Goal: Information Seeking & Learning: Learn about a topic

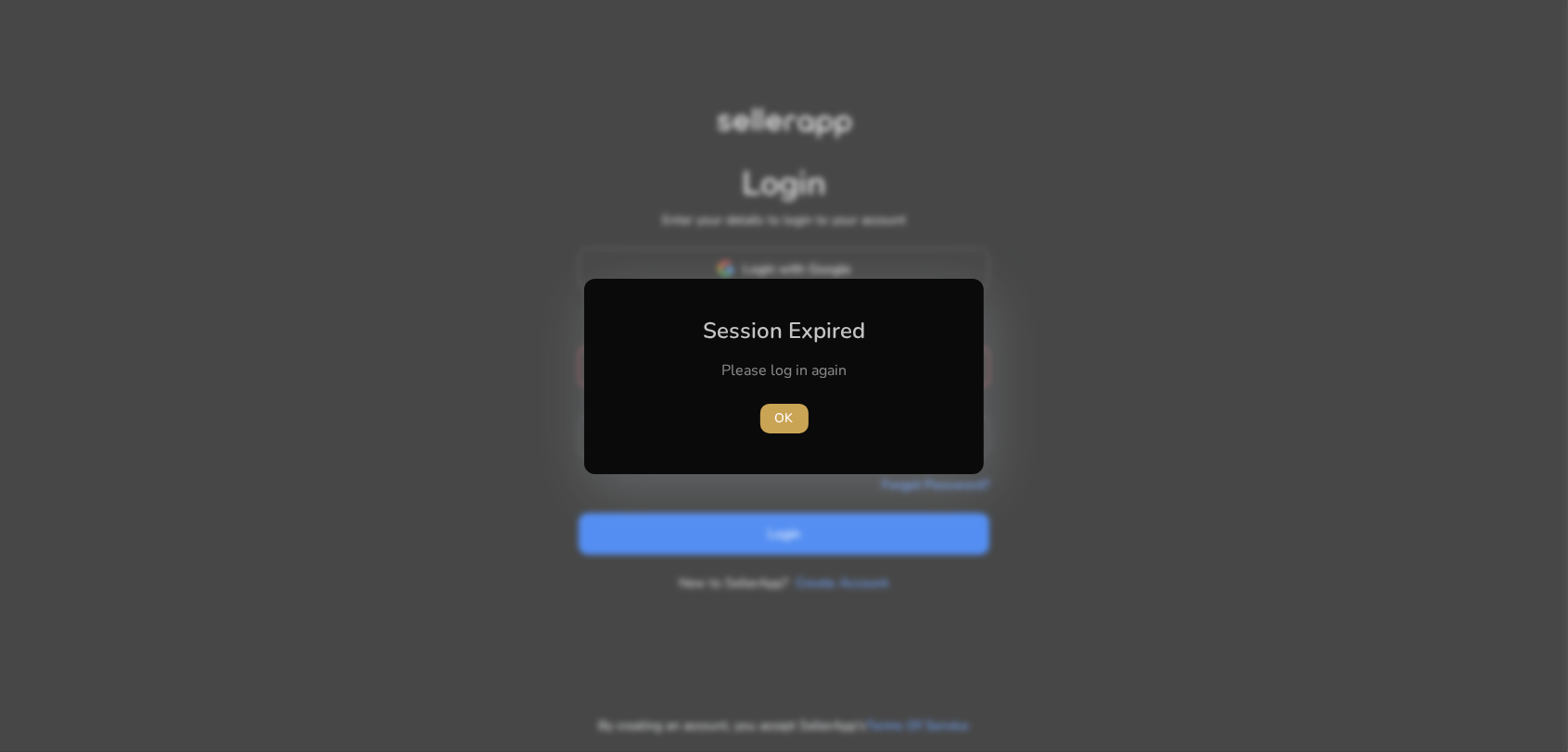
click at [788, 423] on span "OK" at bounding box center [784, 419] width 18 height 19
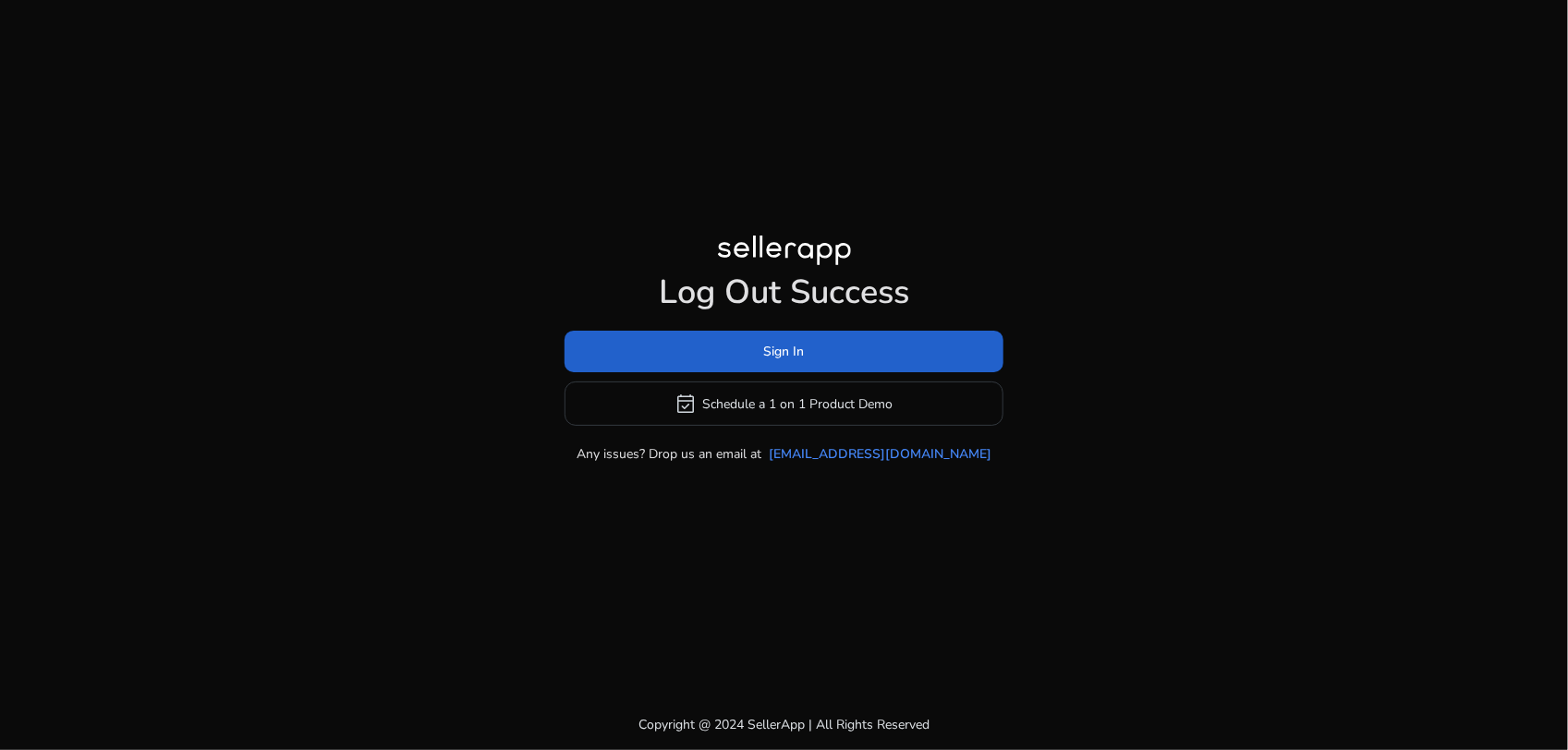
click at [744, 345] on span at bounding box center [784, 352] width 439 height 44
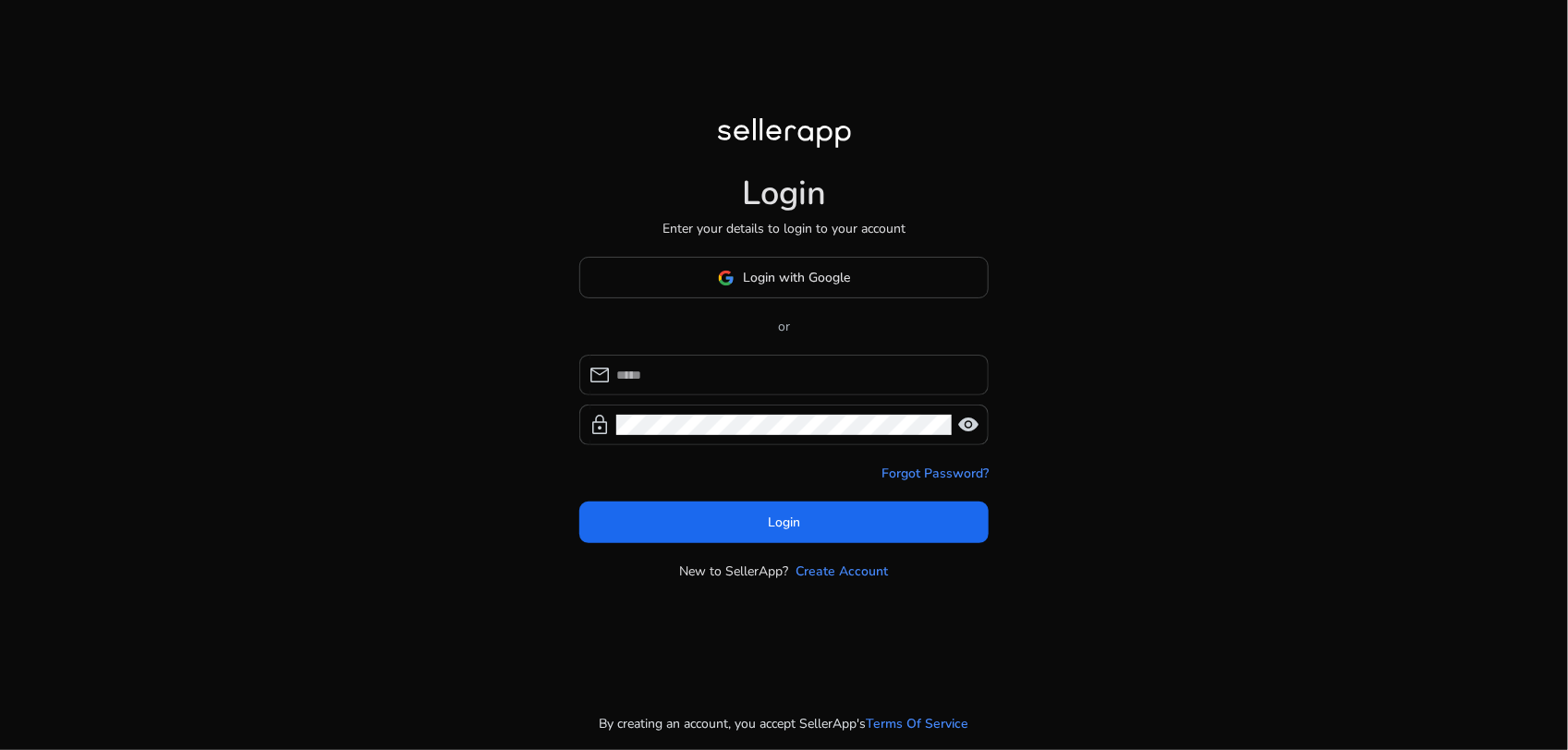
click at [758, 377] on input at bounding box center [795, 375] width 357 height 20
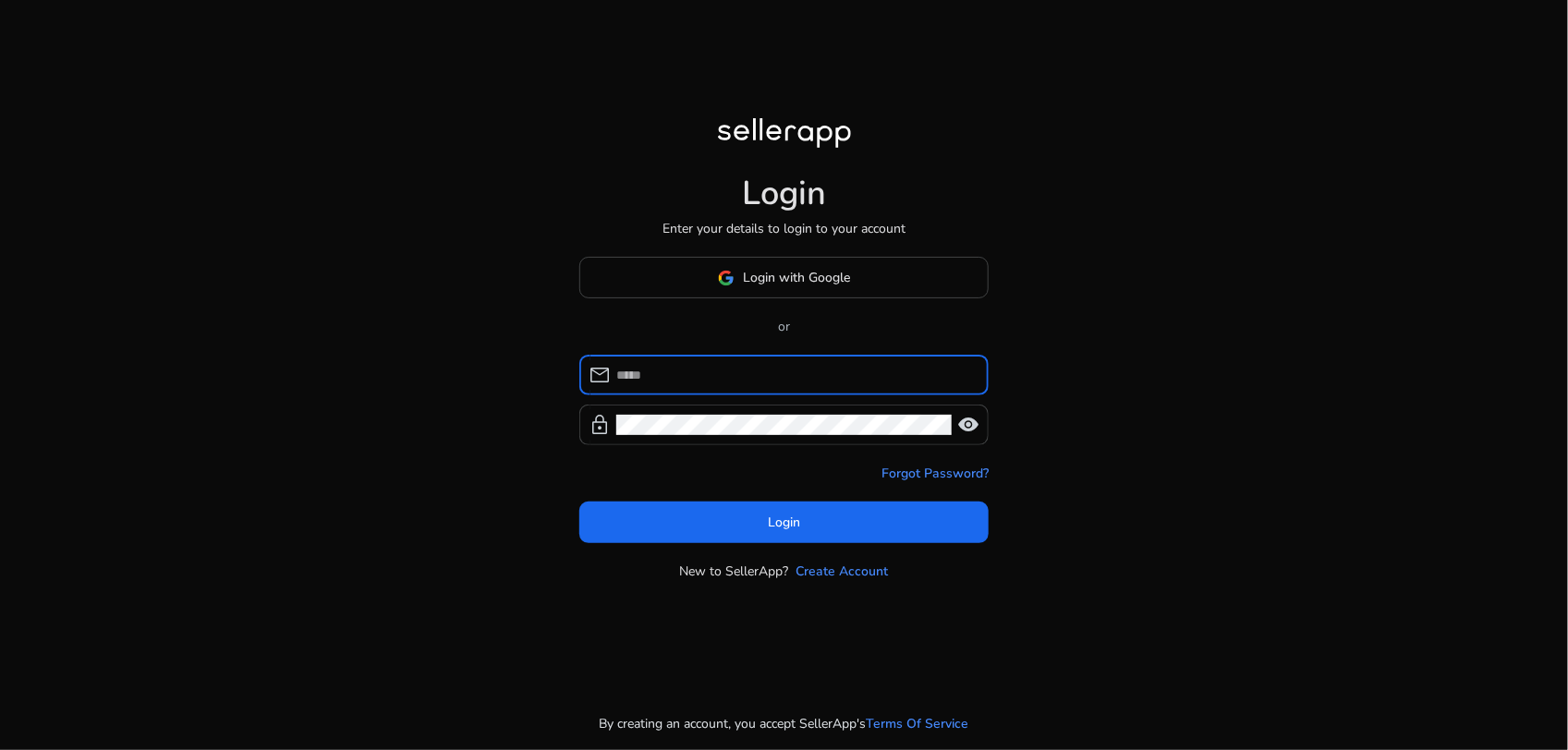
type input "**********"
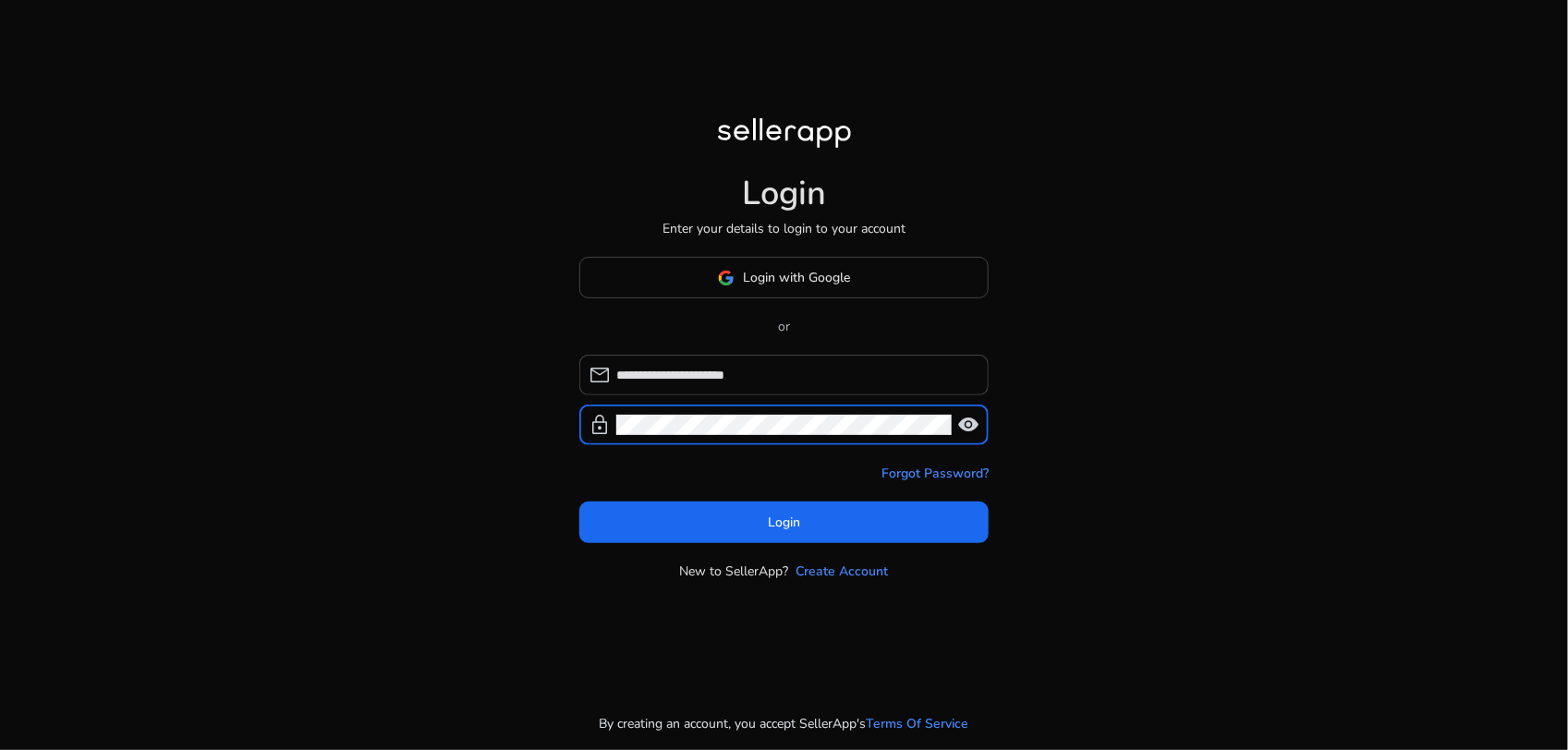
click button "Login" at bounding box center [784, 522] width 410 height 42
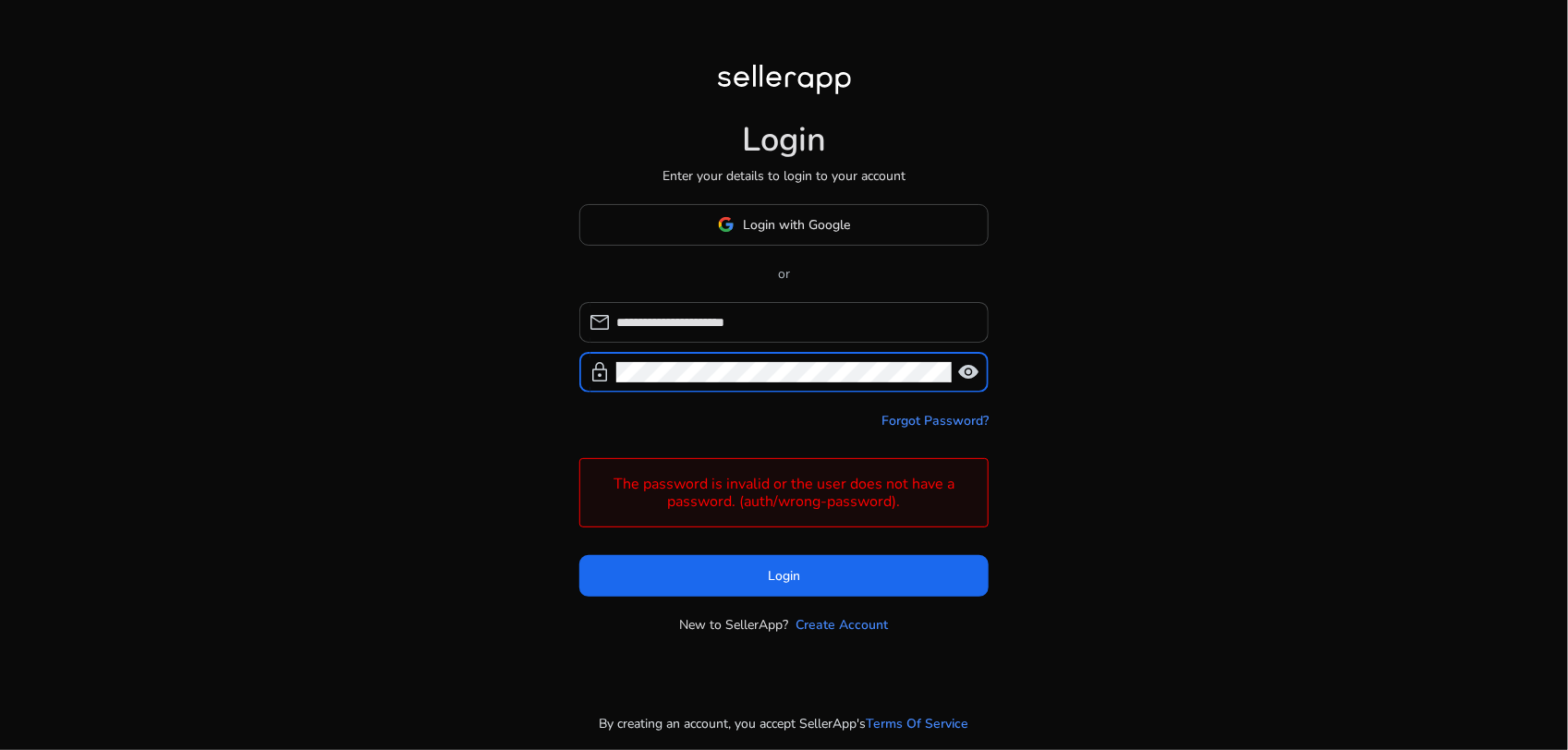
click button "Login" at bounding box center [784, 576] width 410 height 42
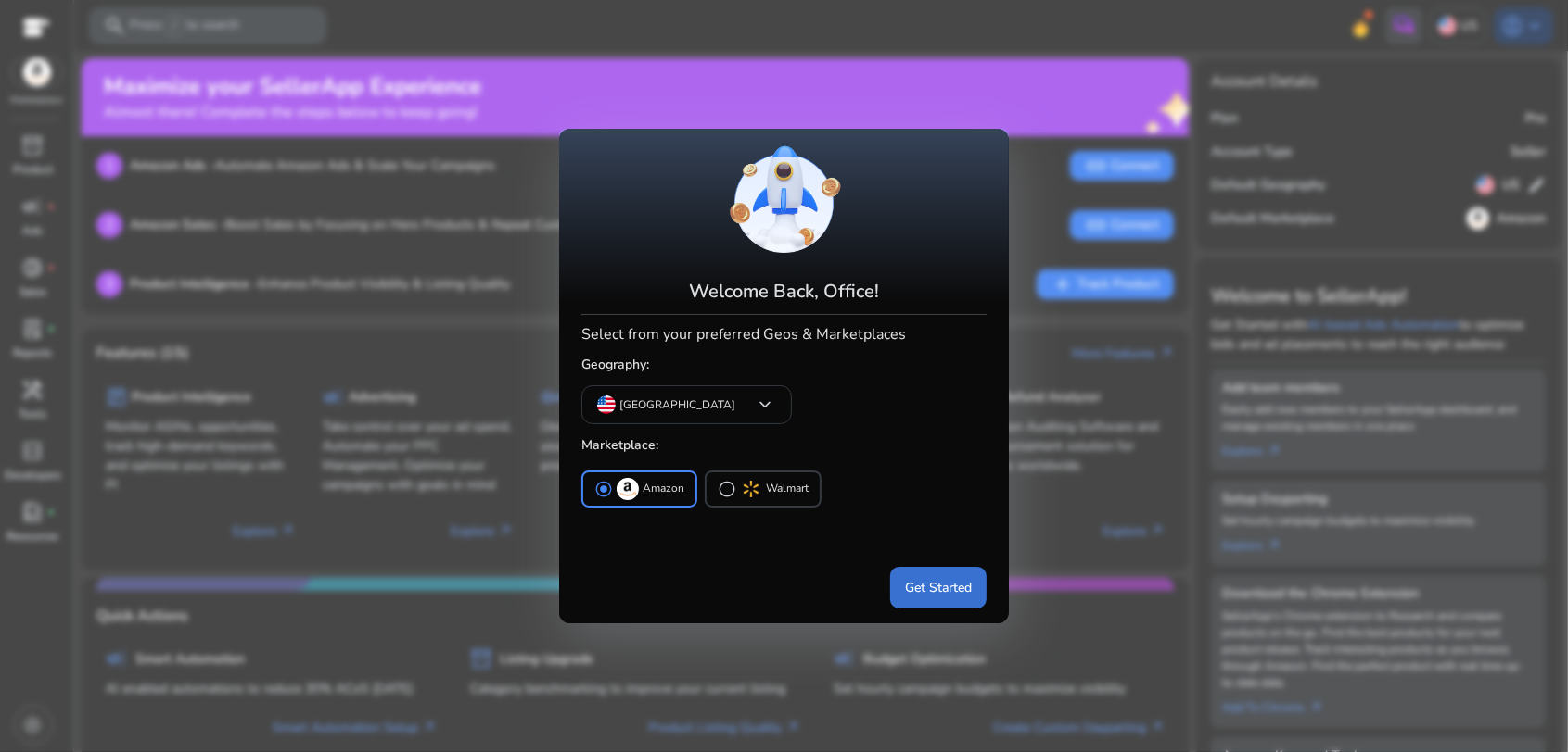
click at [914, 585] on span "Get Started" at bounding box center [938, 588] width 67 height 19
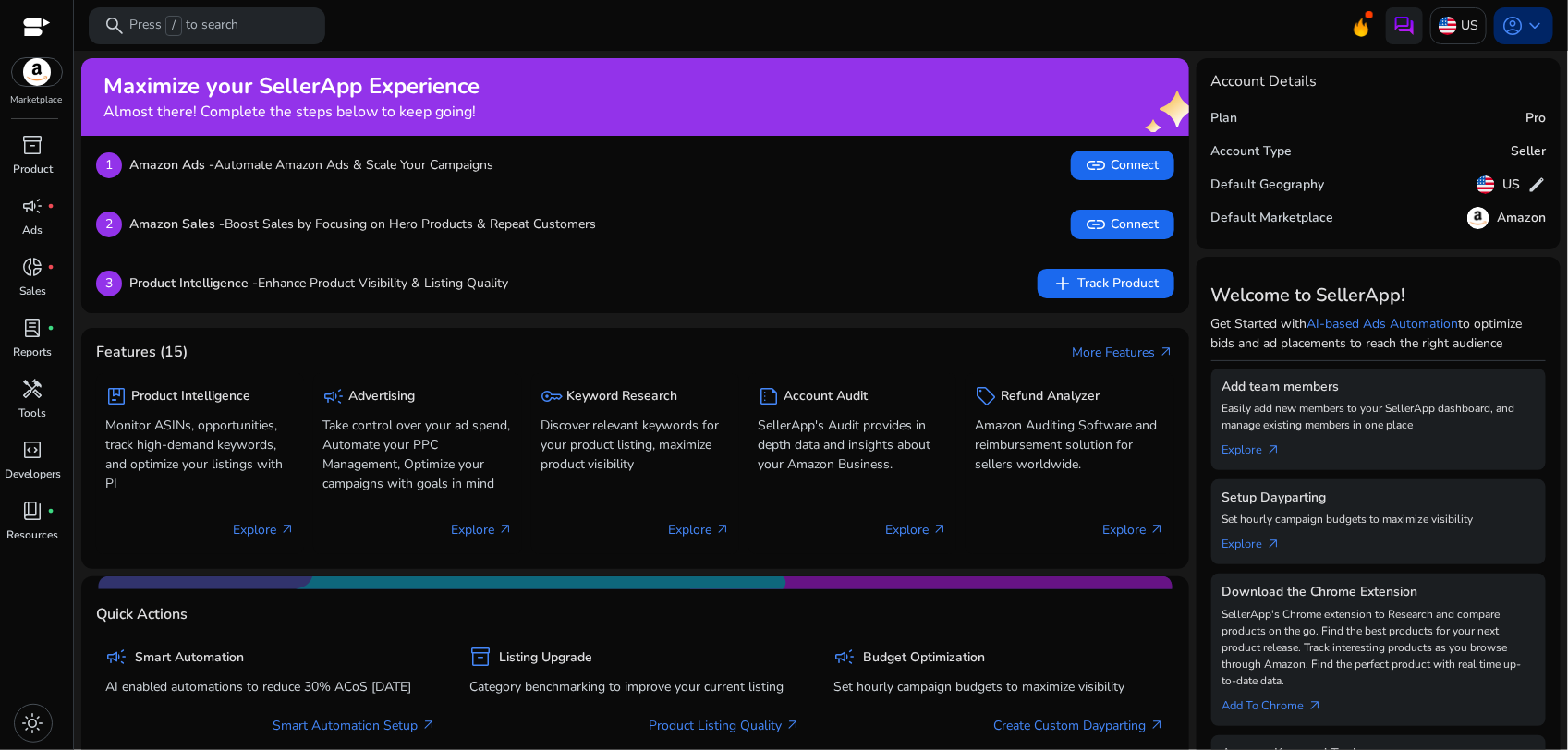
click at [1524, 31] on span "keyboard_arrow_down" at bounding box center [1534, 25] width 22 height 22
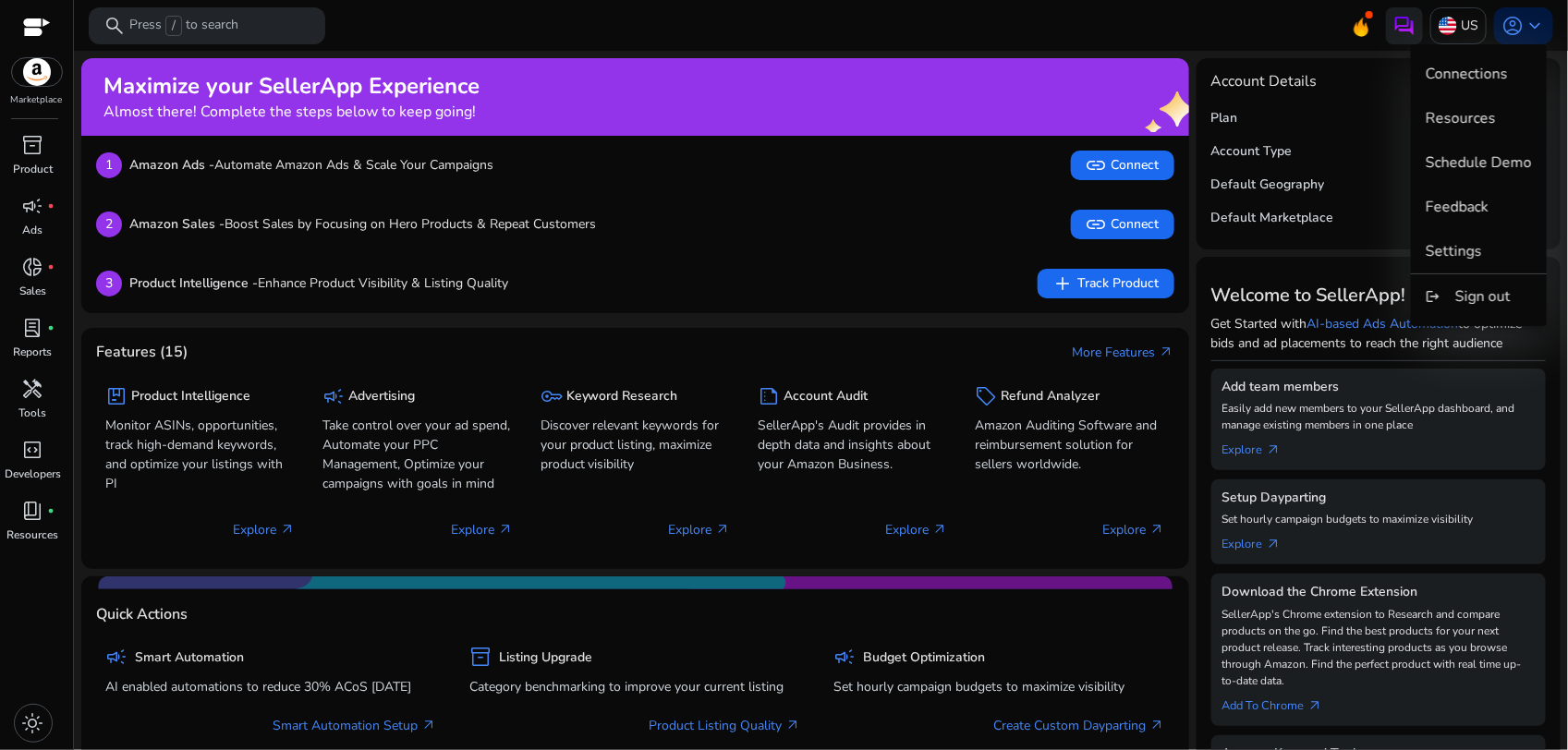
click at [1176, 28] on div at bounding box center [784, 375] width 1568 height 750
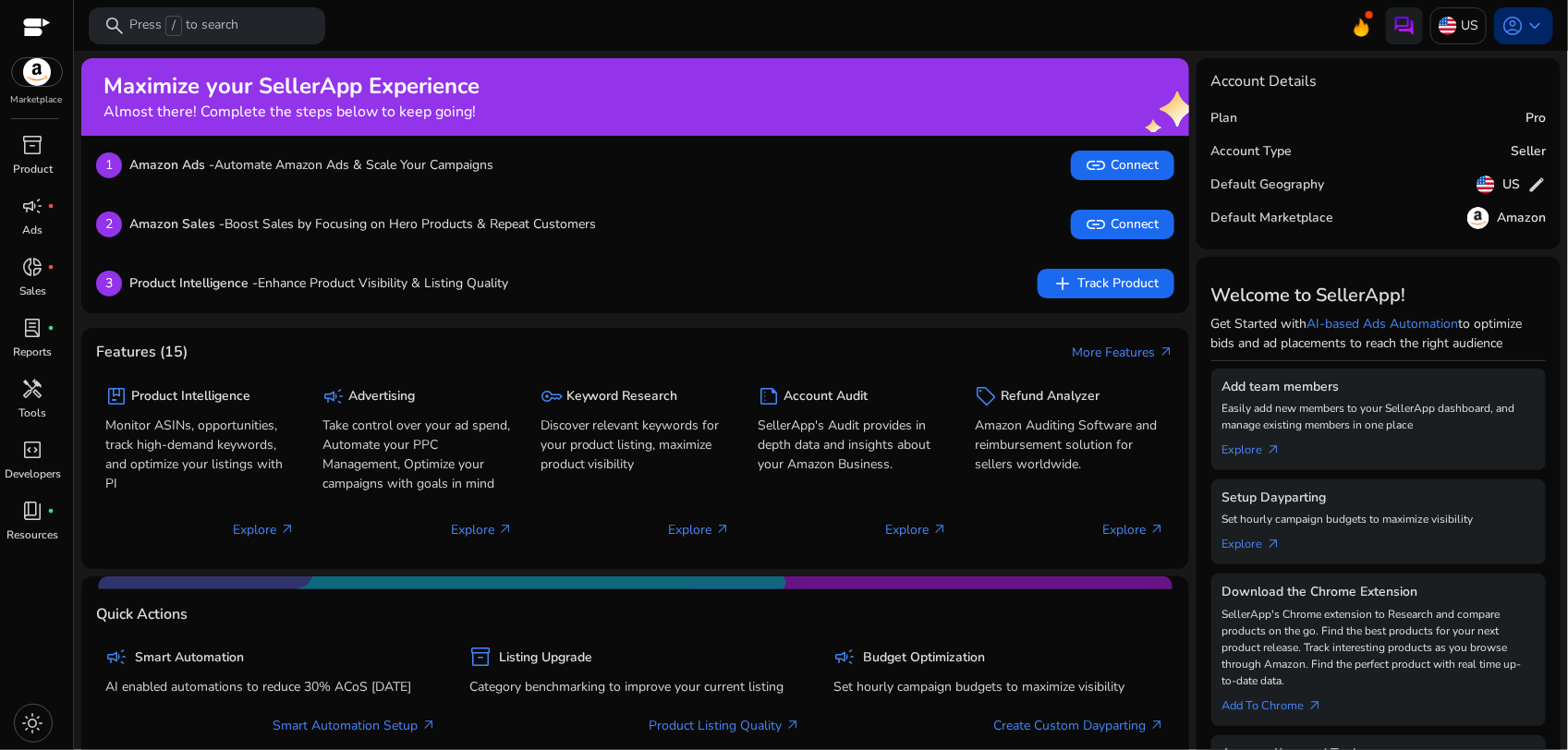
click at [1526, 25] on span "keyboard_arrow_down" at bounding box center [1534, 25] width 22 height 22
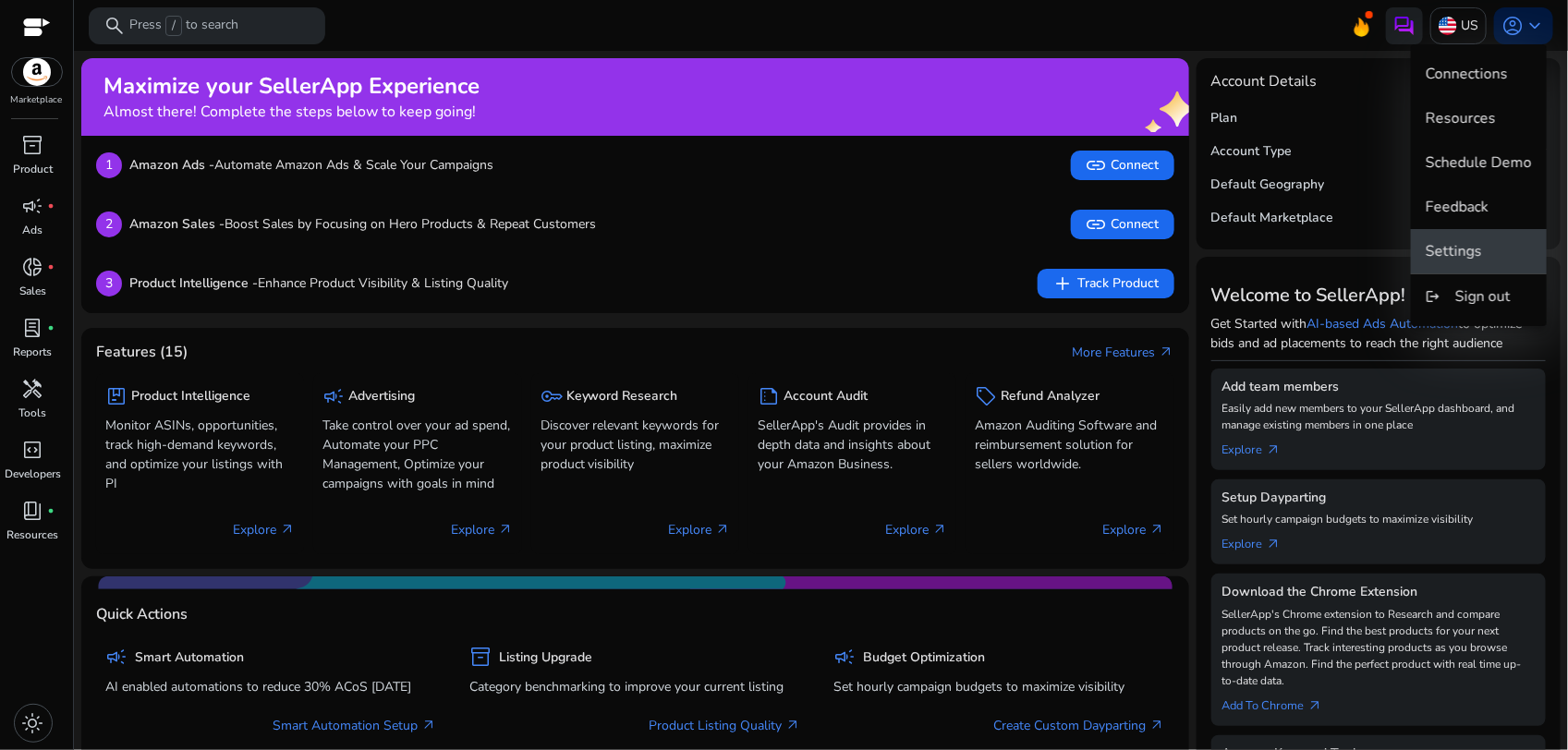
click at [1476, 252] on span "Settings" at bounding box center [1454, 251] width 56 height 20
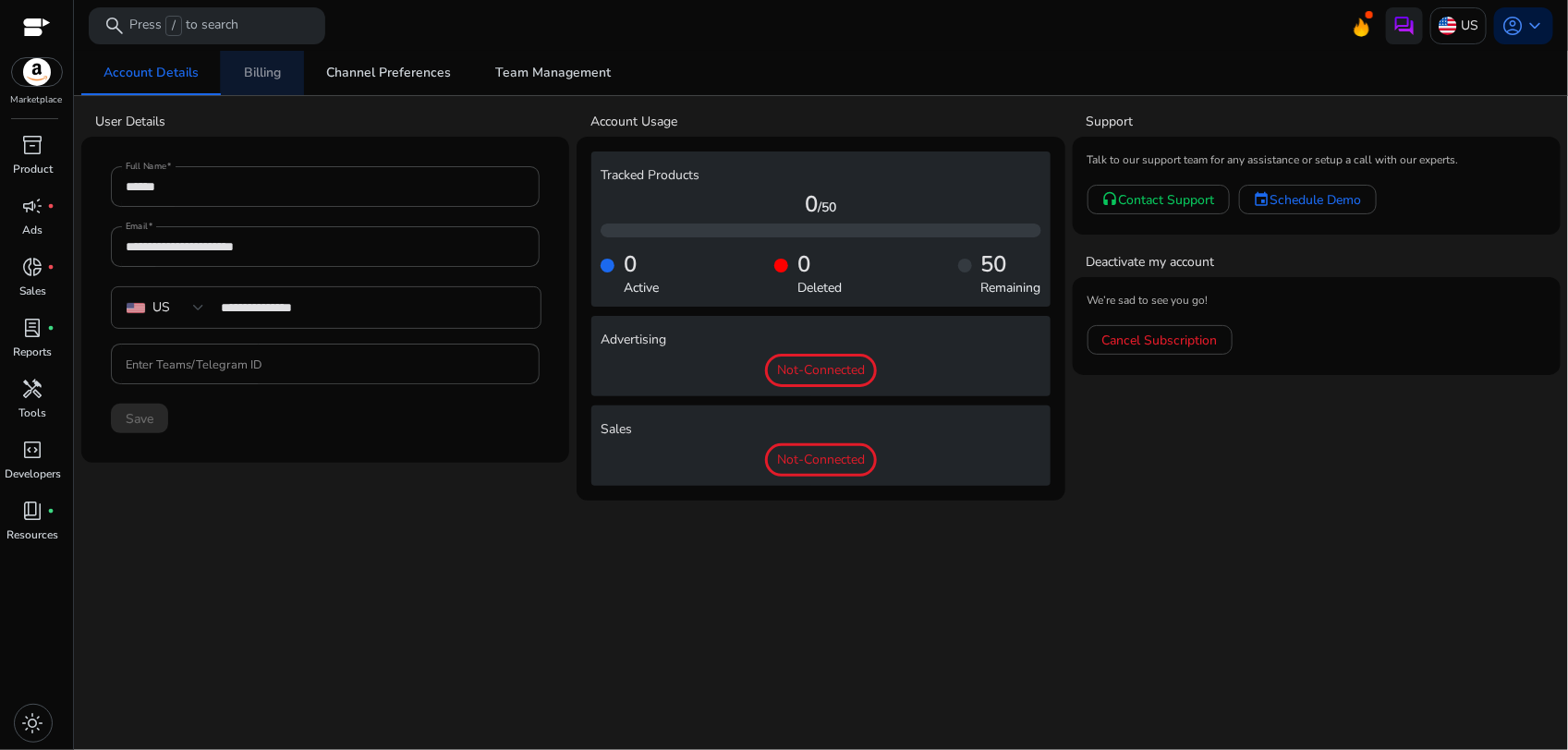
click at [245, 71] on span "Billing" at bounding box center [262, 72] width 37 height 13
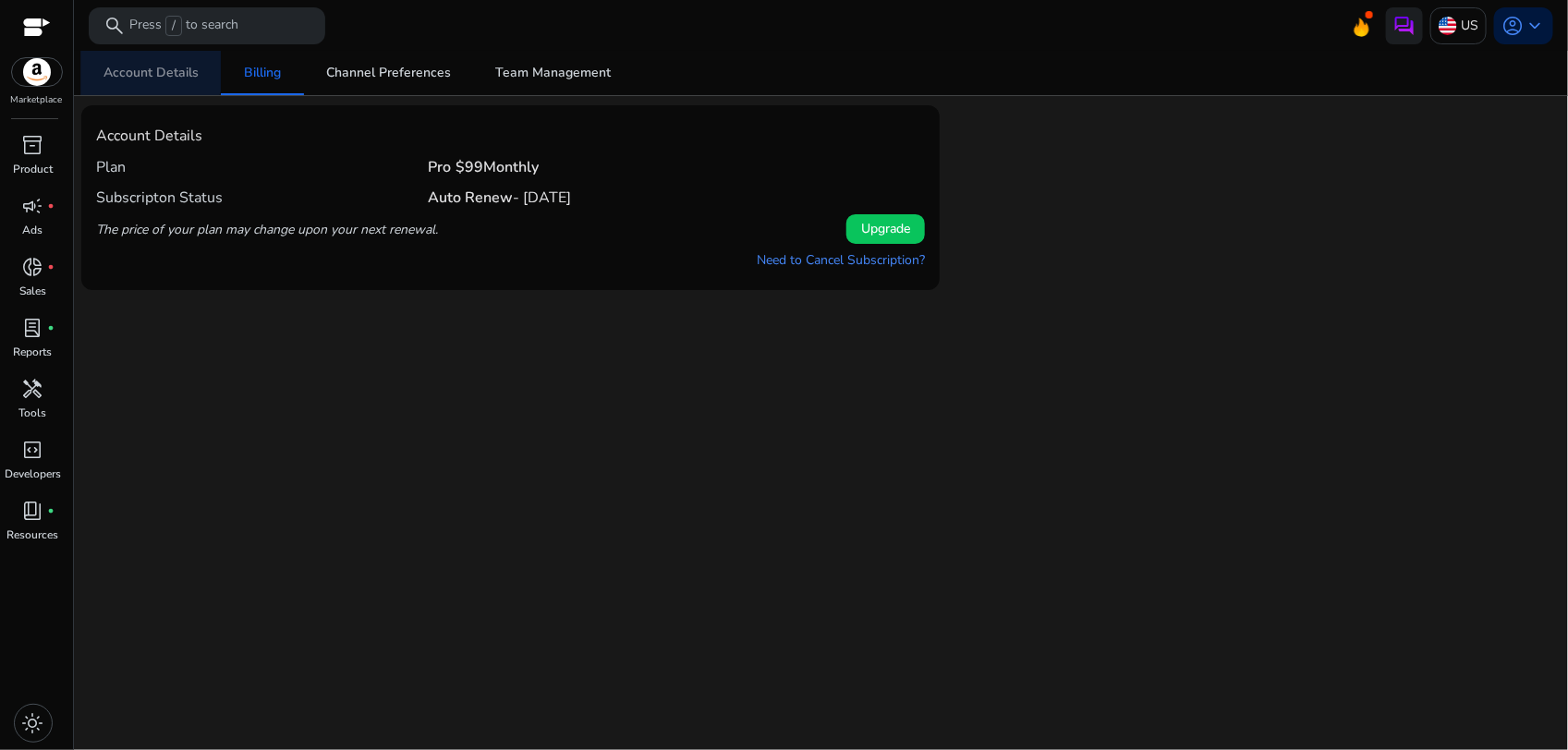
click at [140, 61] on span "Account Details" at bounding box center [151, 73] width 95 height 44
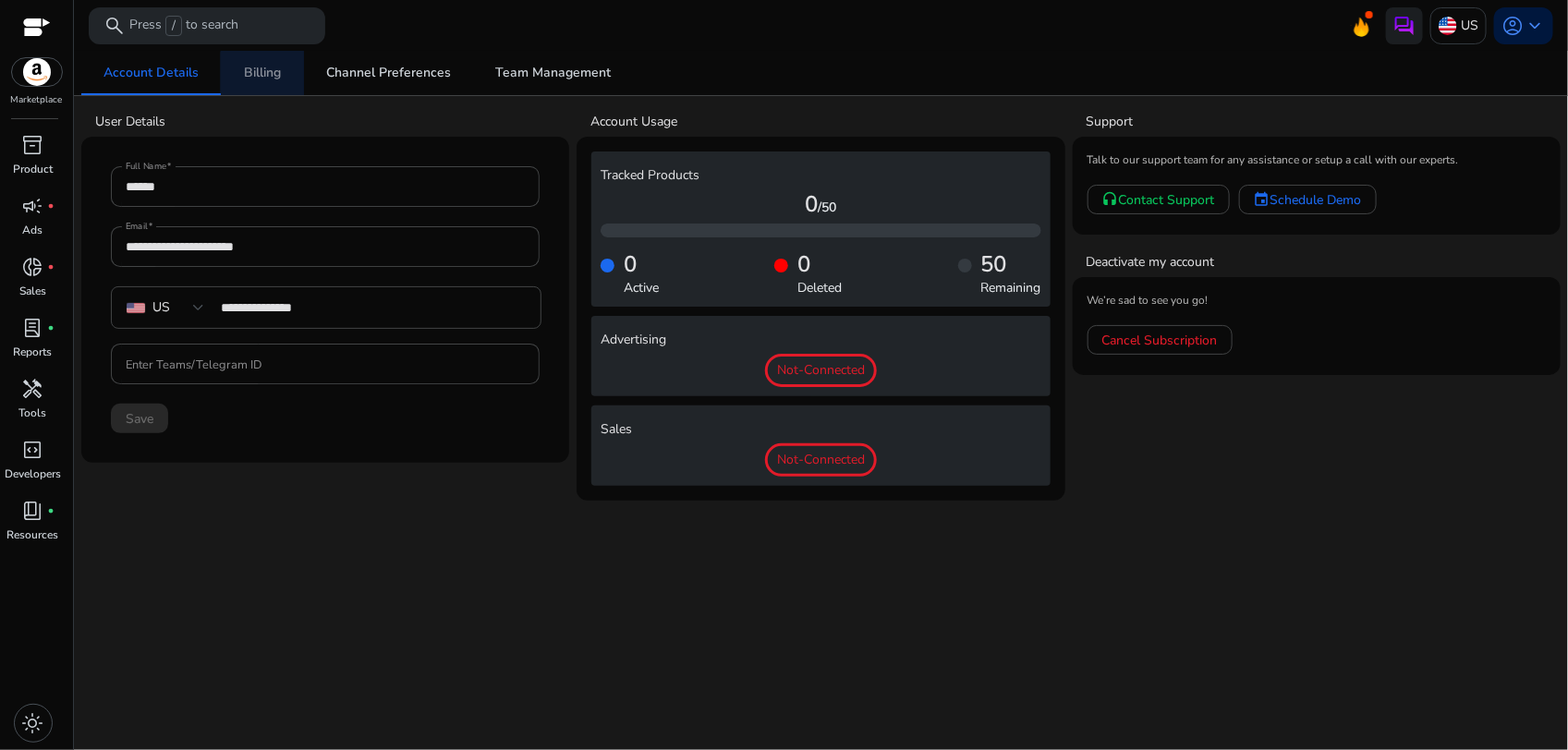
click at [278, 74] on span "Billing" at bounding box center [262, 72] width 37 height 13
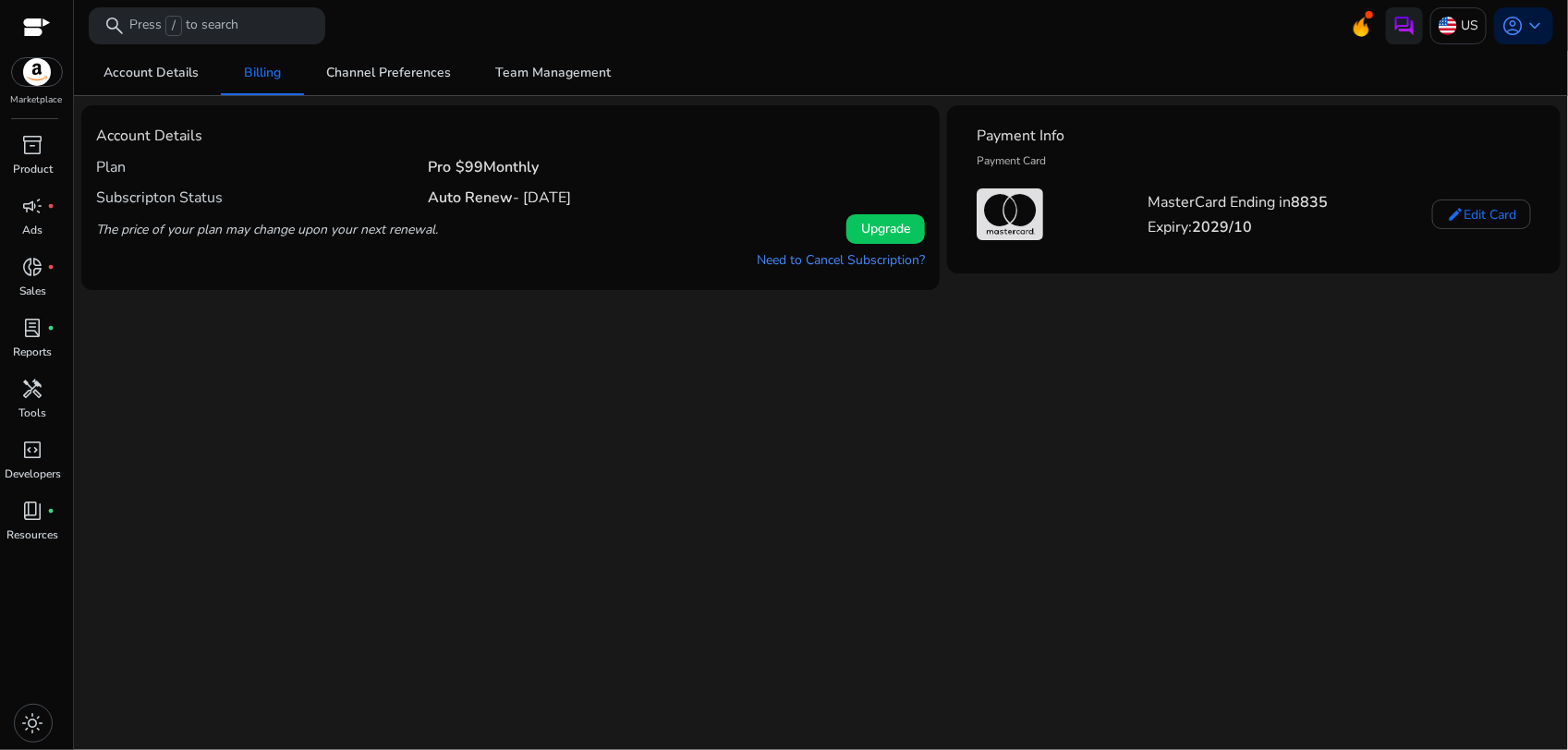
click at [417, 30] on mat-toolbar "search Press / to search US account_circle keyboard_arrow_down" at bounding box center [821, 25] width 1494 height 51
click at [226, 30] on p "Press / to search" at bounding box center [184, 25] width 109 height 20
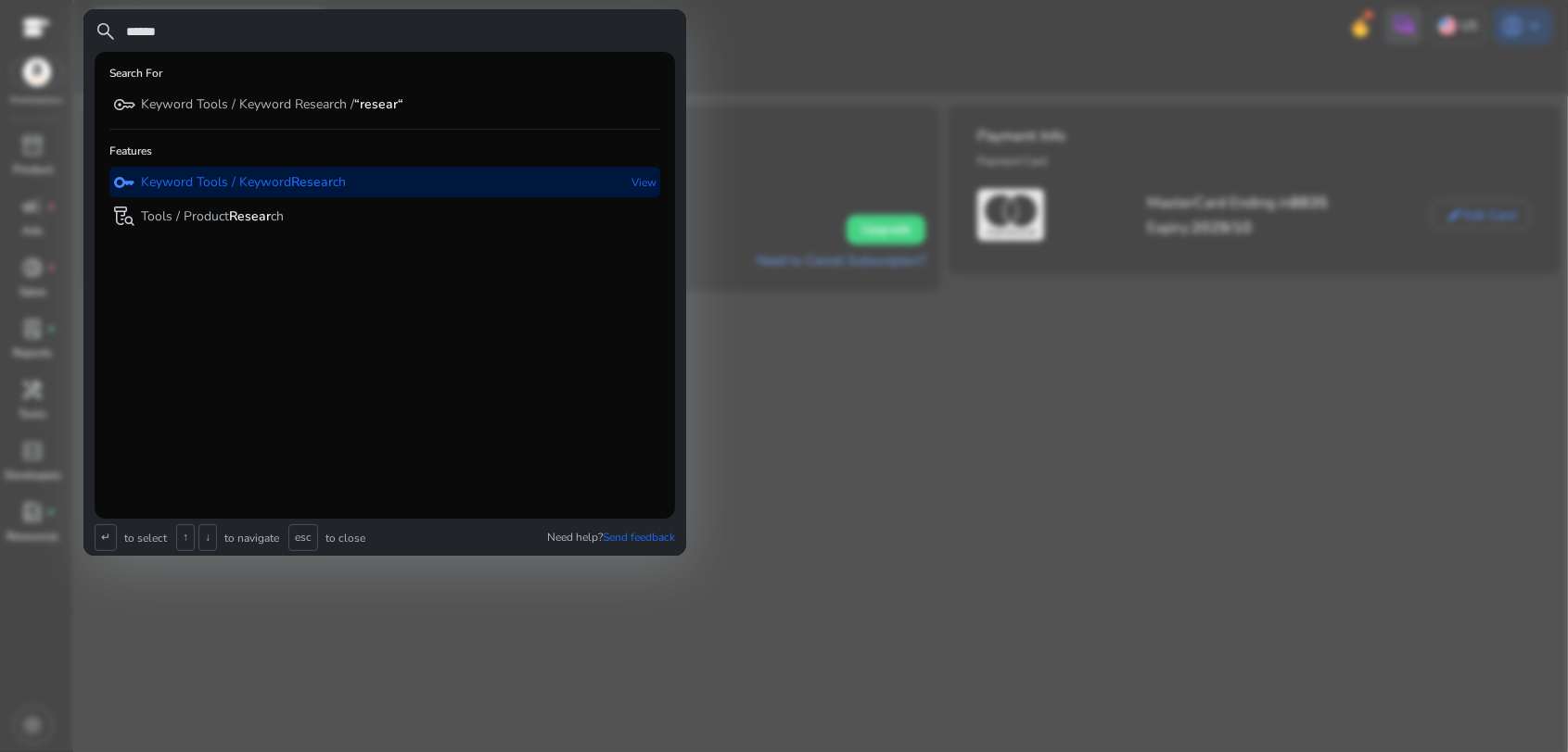
type input "******"
click at [278, 183] on p "Keyword Tools / Keyword Resear ch" at bounding box center [242, 182] width 205 height 18
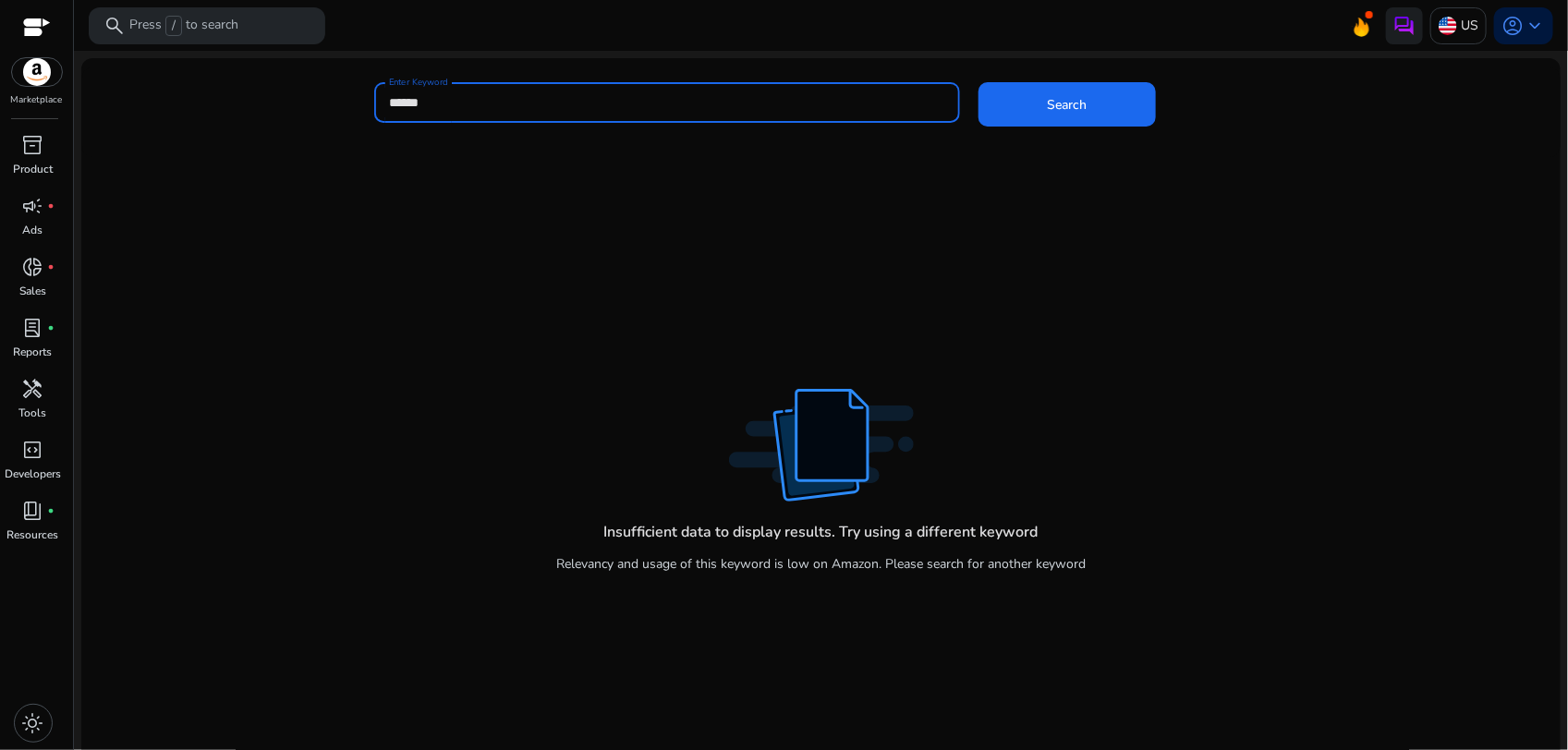
click at [511, 95] on input "******" at bounding box center [668, 102] width 556 height 20
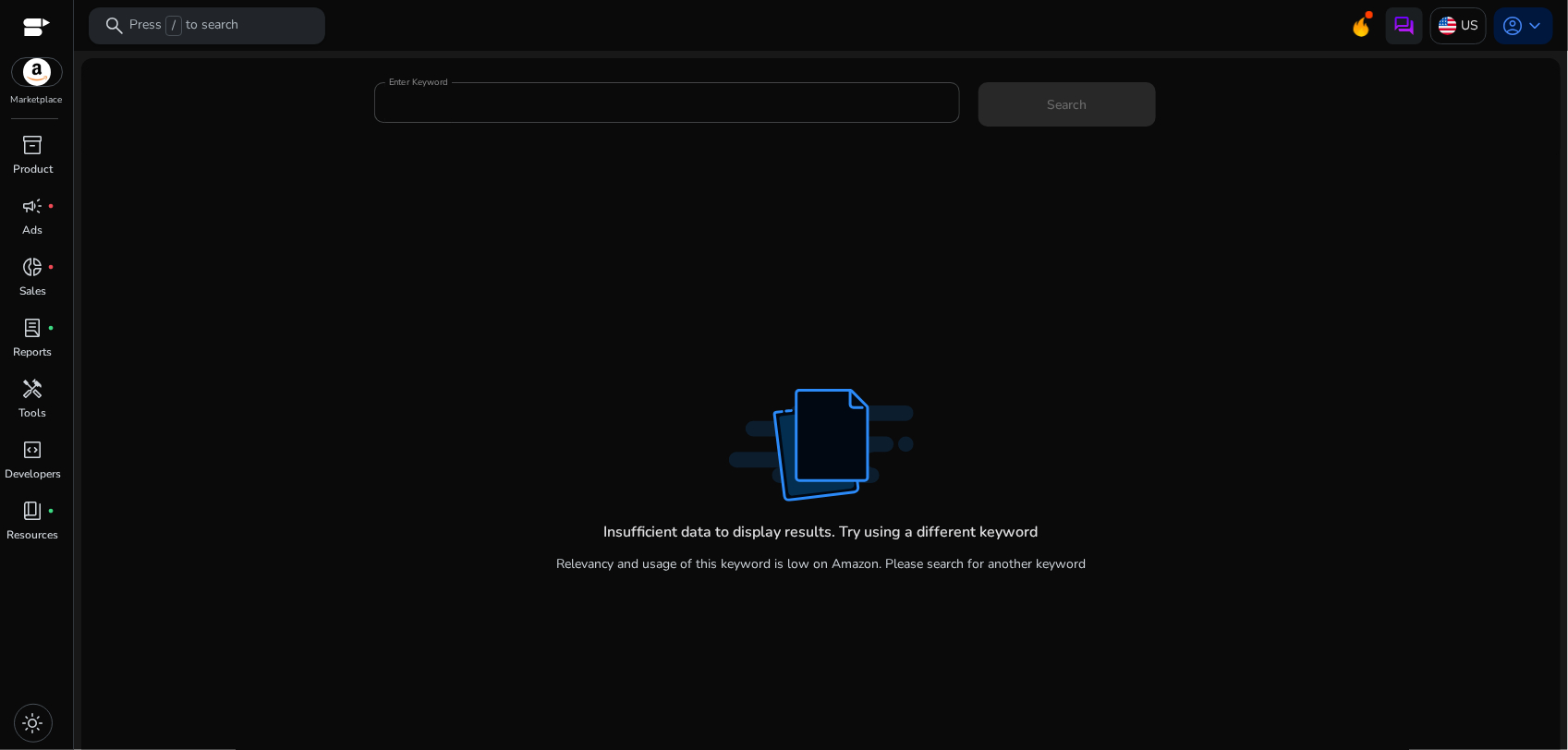
click at [242, 26] on div "search Press / to search" at bounding box center [207, 26] width 237 height 37
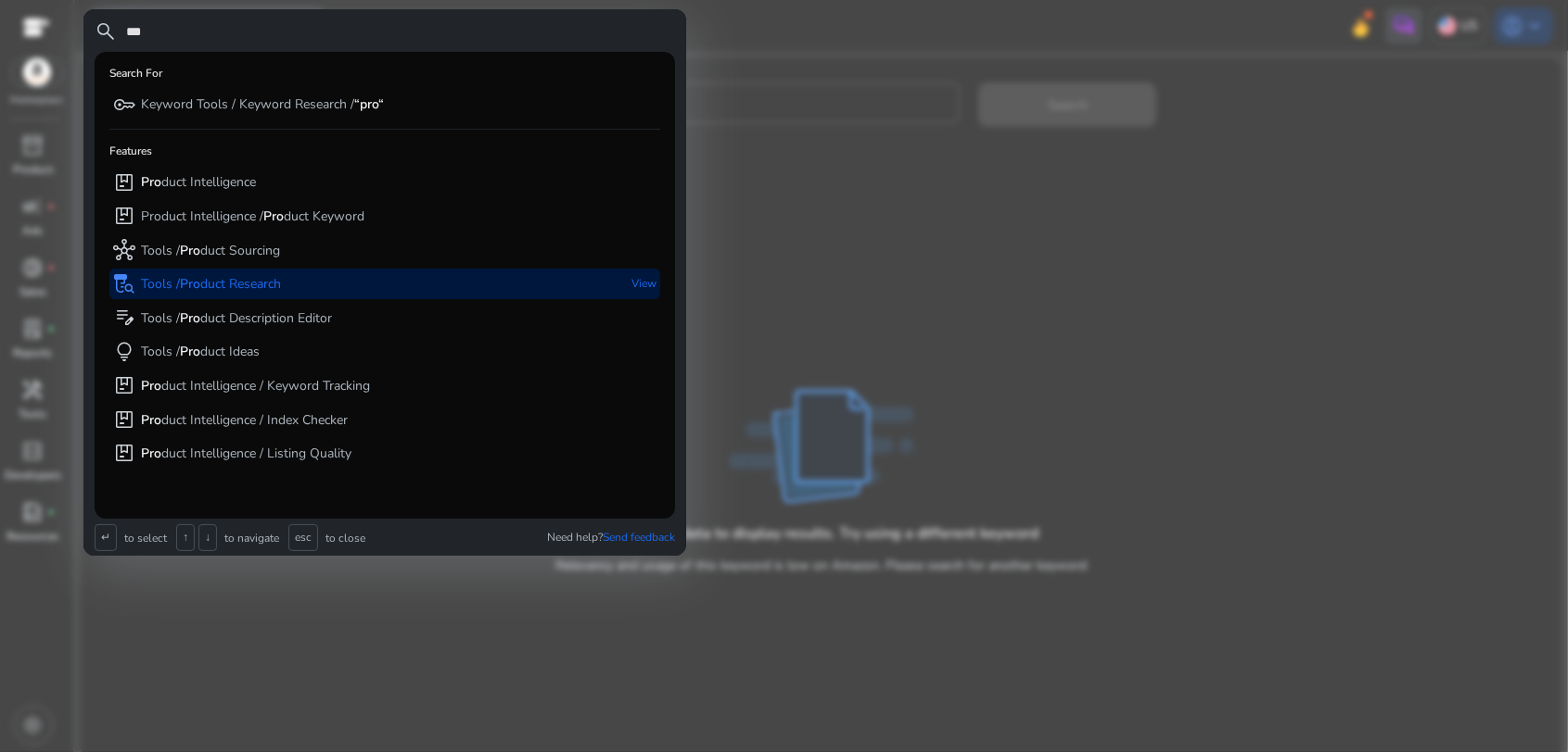
type input "***"
click at [643, 285] on p "View" at bounding box center [644, 284] width 25 height 31
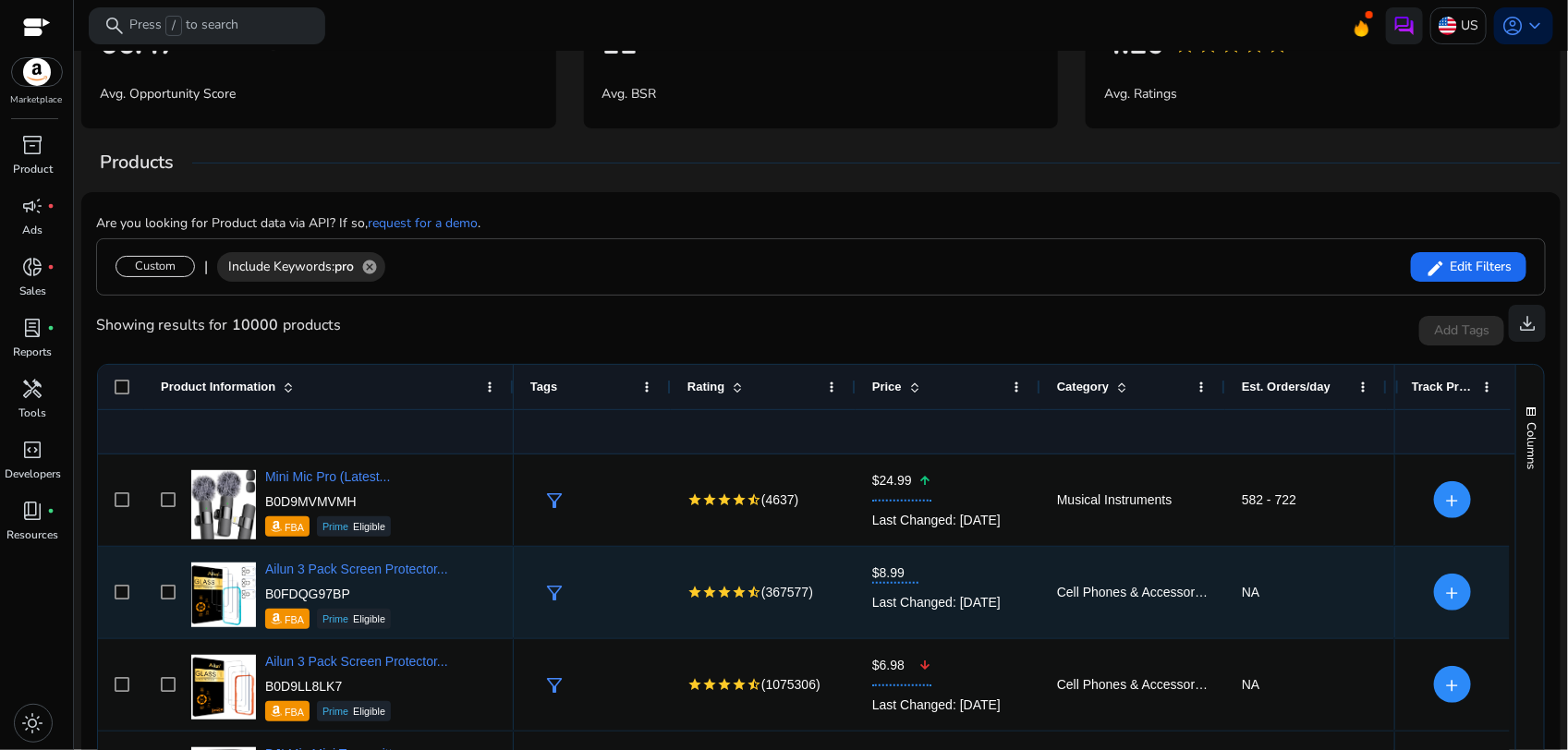
scroll to position [231, 0]
